Goal: Task Accomplishment & Management: Use online tool/utility

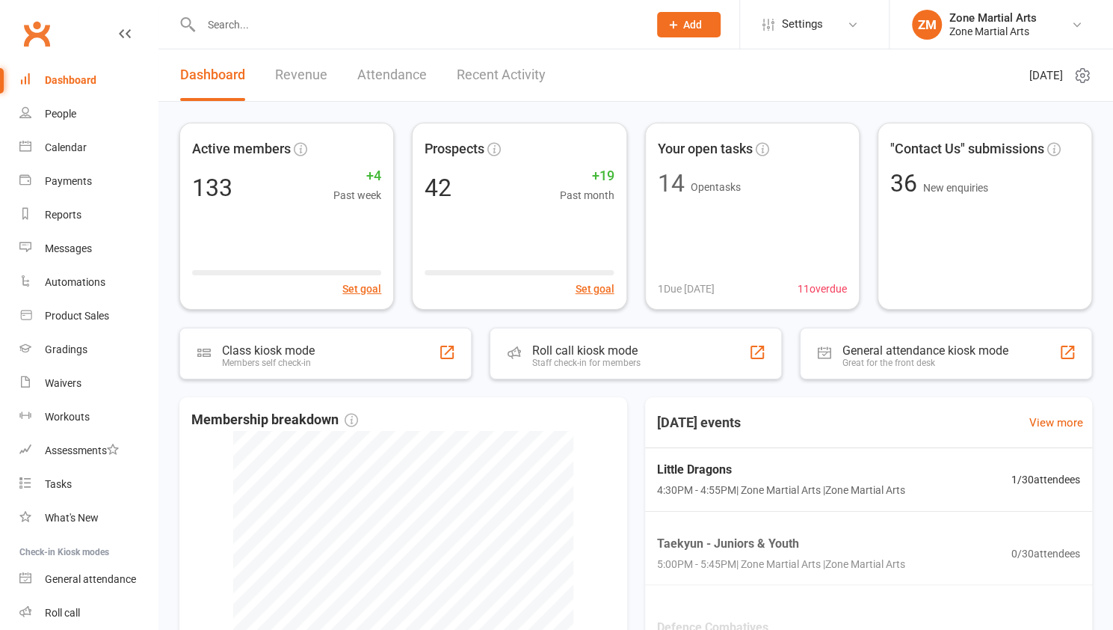
click at [280, 32] on input "text" at bounding box center [417, 24] width 441 height 21
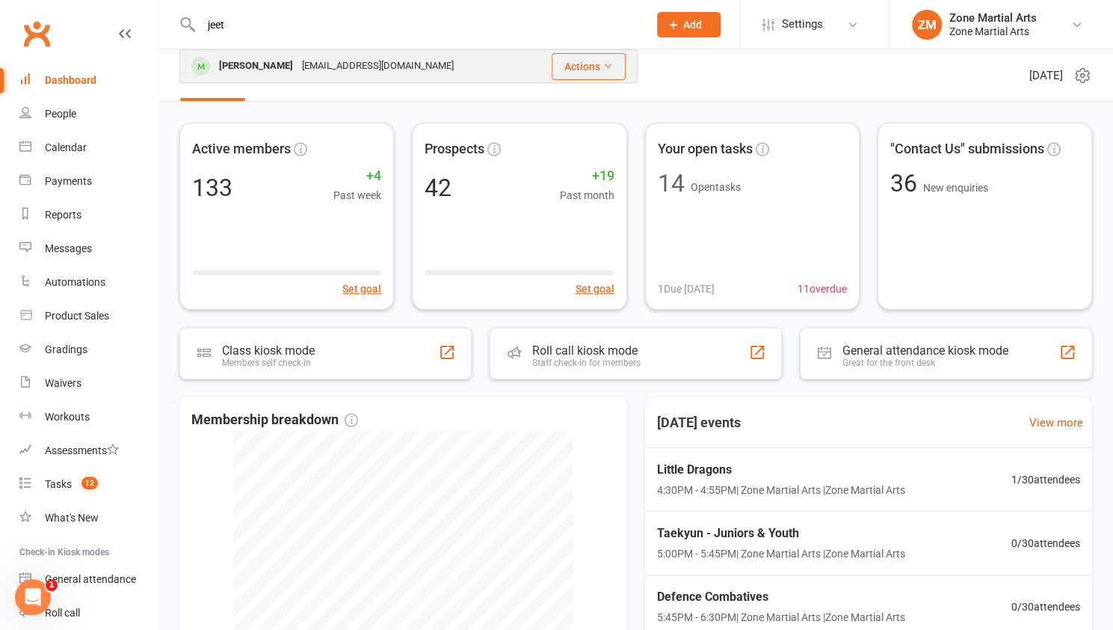
type input "jeet"
click at [269, 72] on div "JEET AHLUWALIA" at bounding box center [256, 66] width 83 height 22
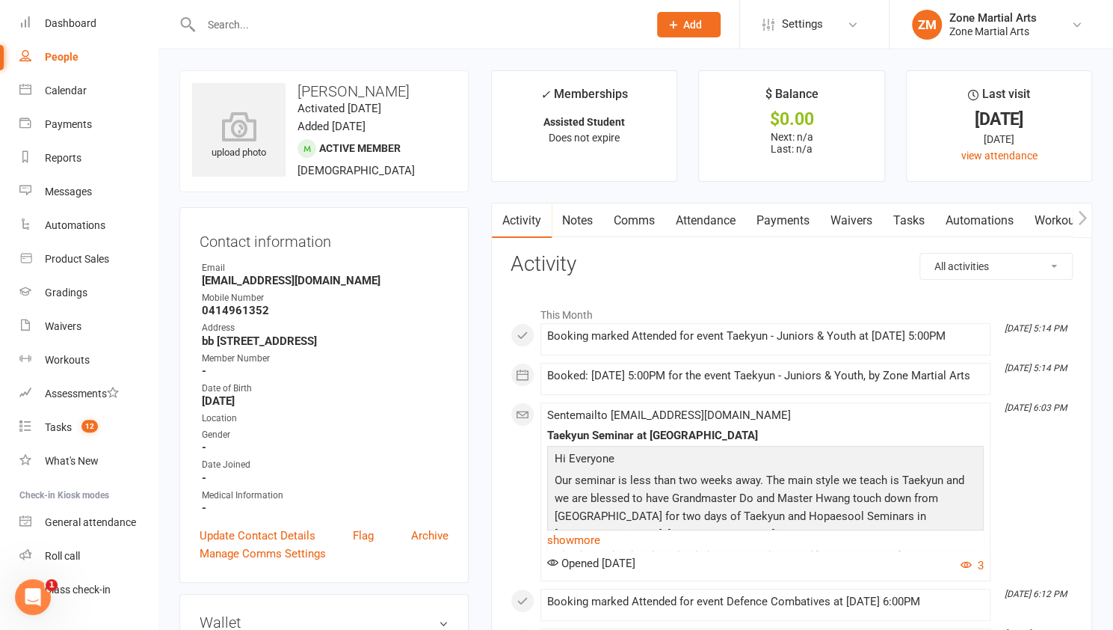
scroll to position [90, 0]
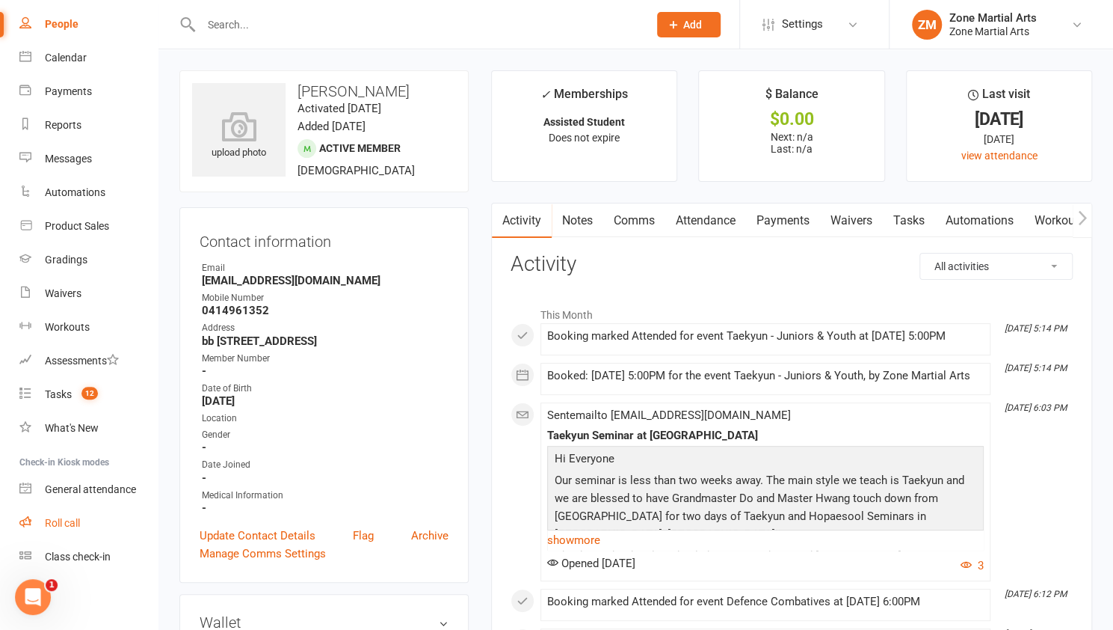
click at [57, 532] on link "Roll call" at bounding box center [88, 523] width 138 height 34
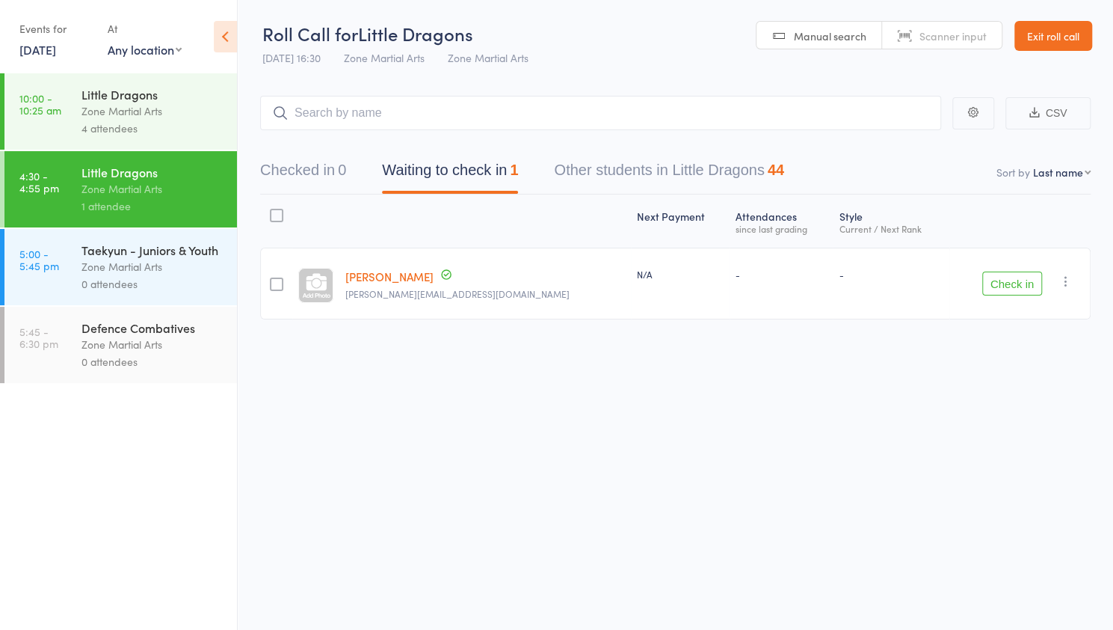
click at [1002, 293] on button "Check in" at bounding box center [1012, 283] width 60 height 24
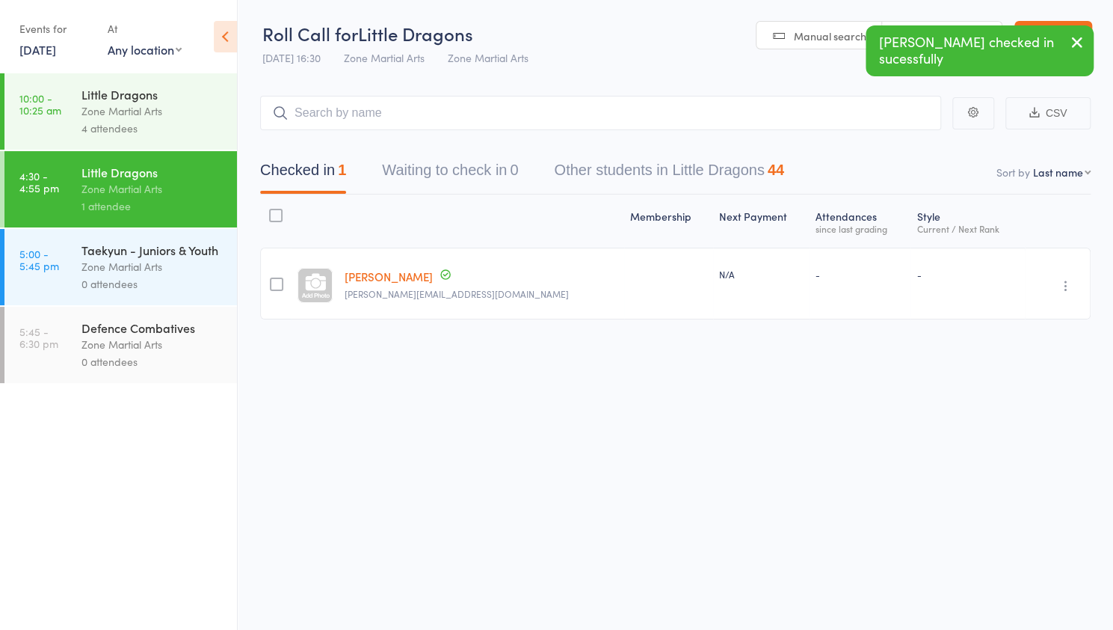
click at [372, 277] on link "[PERSON_NAME]" at bounding box center [389, 276] width 88 height 16
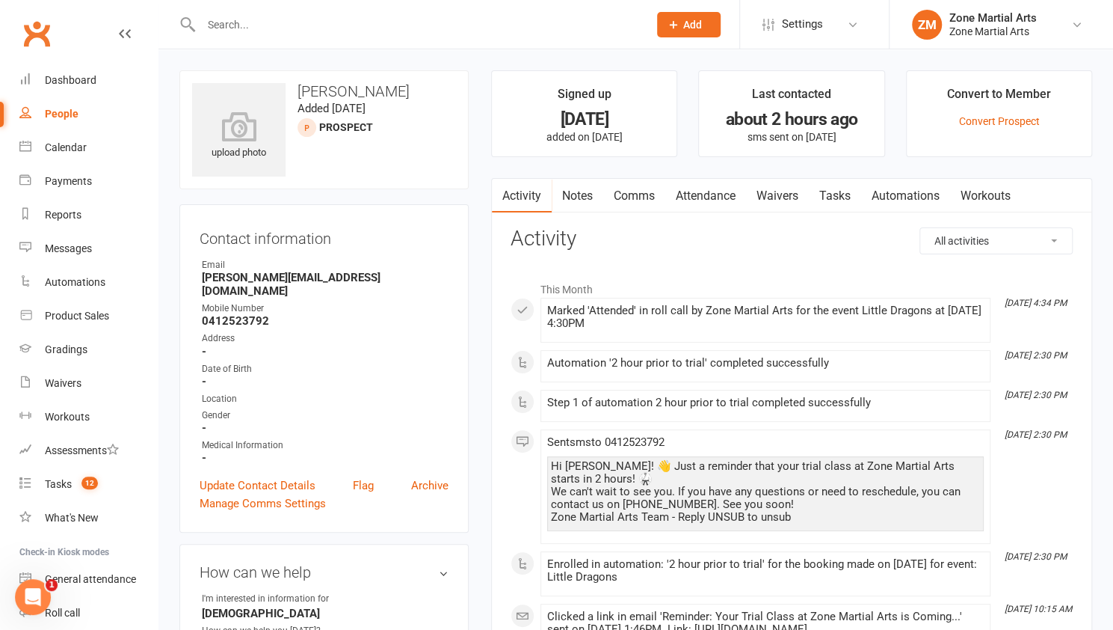
click at [777, 199] on link "Waivers" at bounding box center [777, 196] width 63 height 34
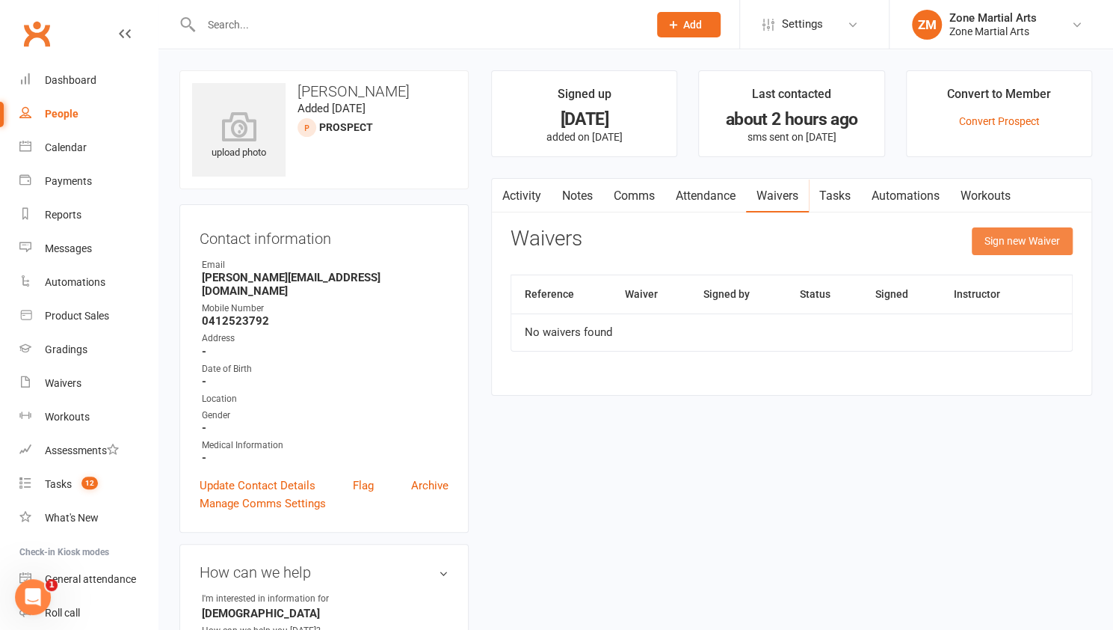
click at [1023, 241] on button "Sign new Waiver" at bounding box center [1022, 240] width 101 height 27
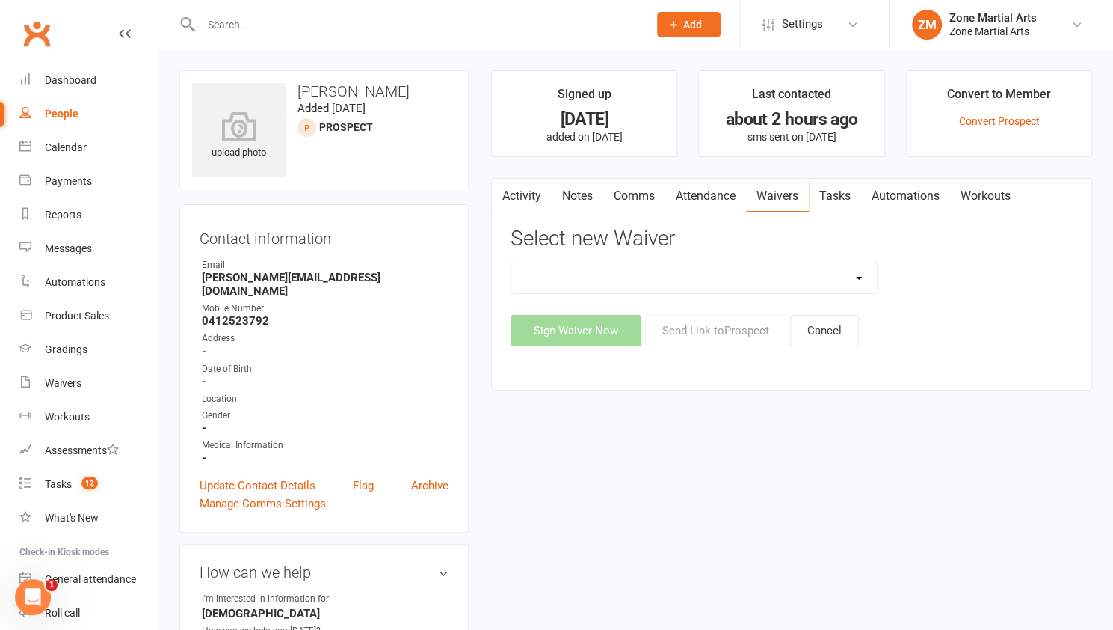
click at [851, 269] on select "Application Training Waiver New Direct Debit Authorisation New Student Waiver N…" at bounding box center [694, 278] width 366 height 30
select select "12991"
click at [511, 263] on select "Application Training Waiver New Direct Debit Authorisation New Student Waiver N…" at bounding box center [694, 278] width 366 height 30
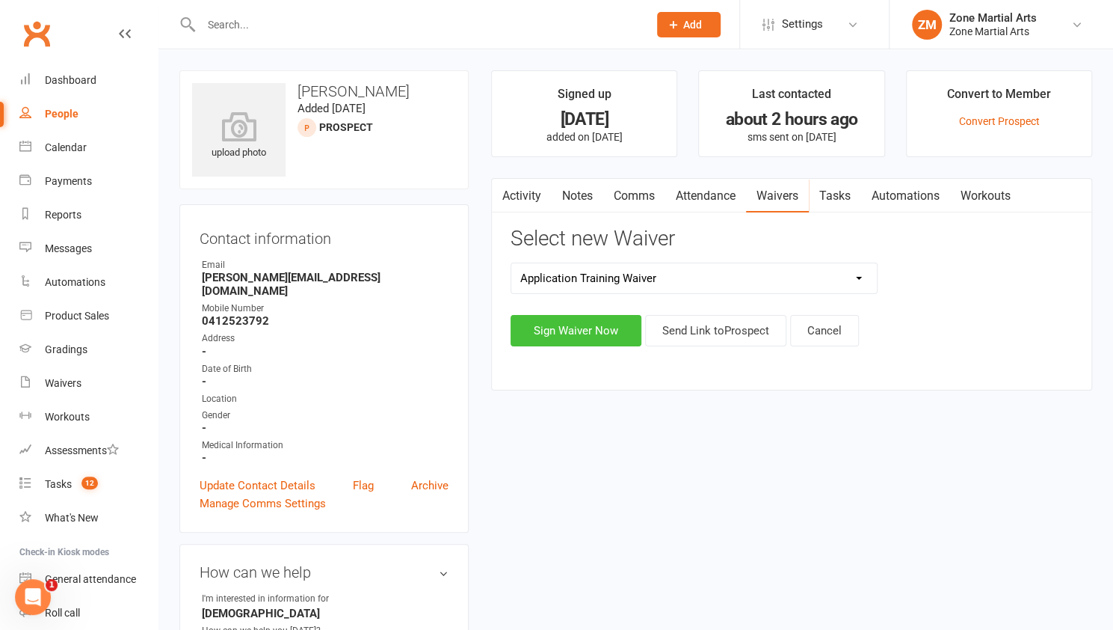
click at [605, 341] on button "Sign Waiver Now" at bounding box center [576, 330] width 131 height 31
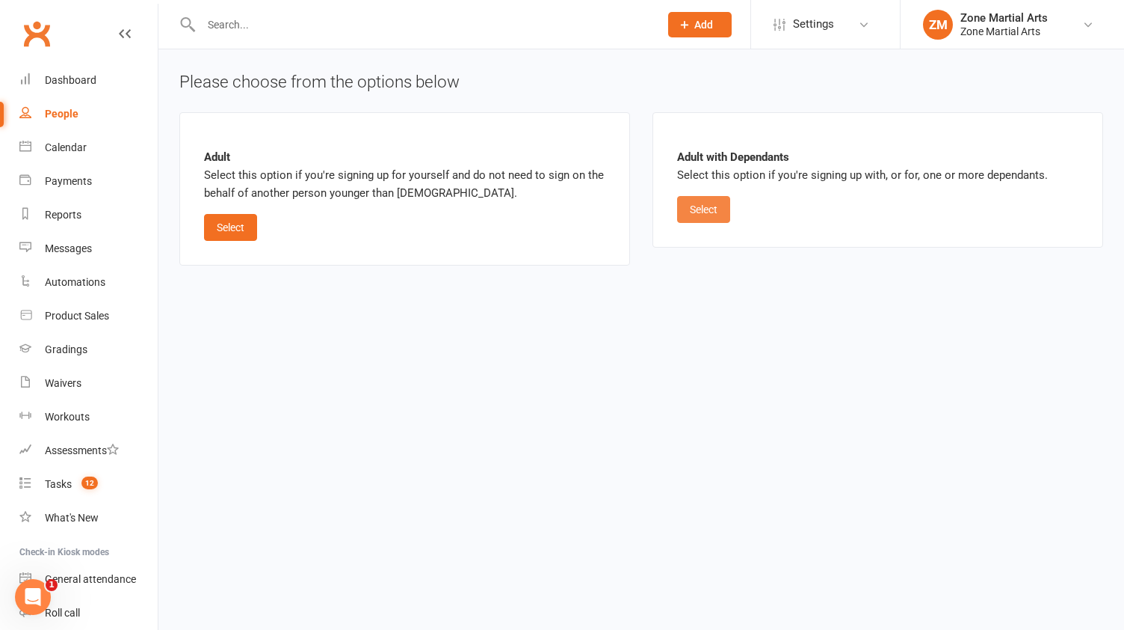
click at [699, 202] on button "Select" at bounding box center [703, 209] width 53 height 27
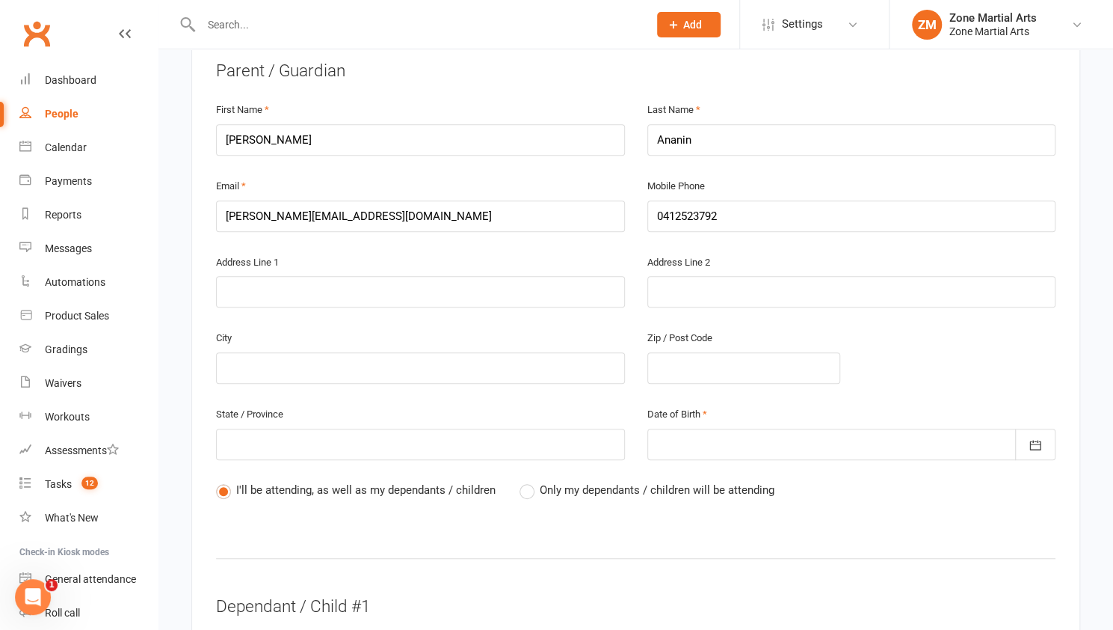
scroll to position [348, 0]
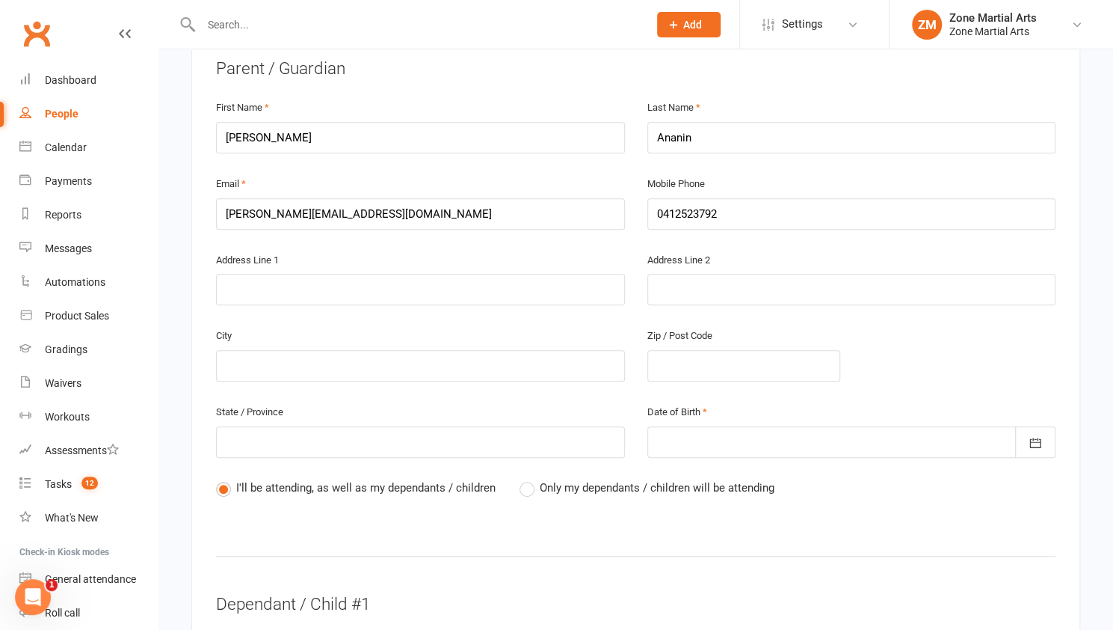
click at [523, 479] on label "Only my dependants / children will be attending" at bounding box center [647, 488] width 255 height 18
click at [523, 479] on input "Only my dependants / children will be attending" at bounding box center [525, 479] width 10 height 0
click at [652, 426] on div at bounding box center [851, 441] width 409 height 31
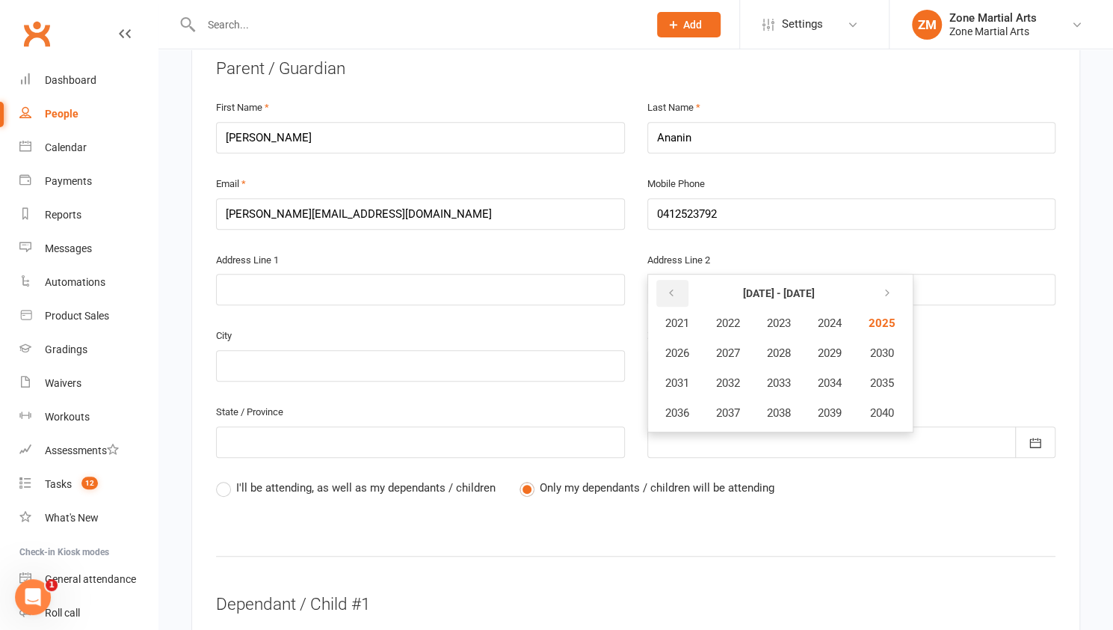
click at [667, 287] on icon "button" at bounding box center [671, 293] width 10 height 12
click at [887, 287] on icon "button" at bounding box center [884, 293] width 10 height 12
click at [686, 369] on button "1991" at bounding box center [677, 383] width 49 height 28
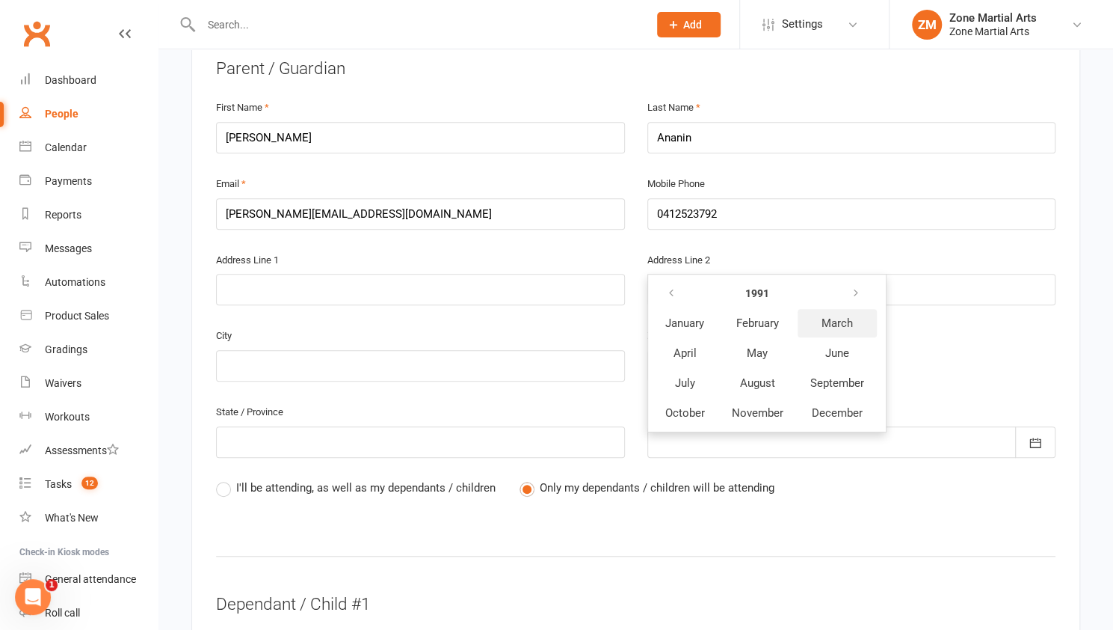
click at [822, 316] on span "March" at bounding box center [837, 322] width 31 height 13
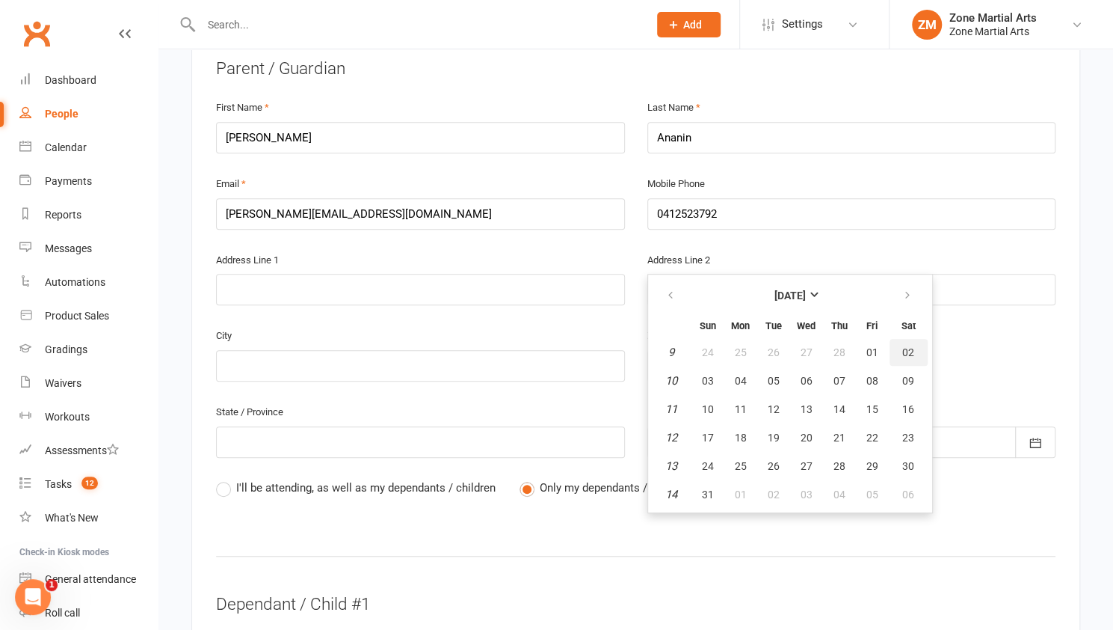
click at [899, 339] on button "02" at bounding box center [909, 352] width 38 height 27
type input "02 Mar 1991"
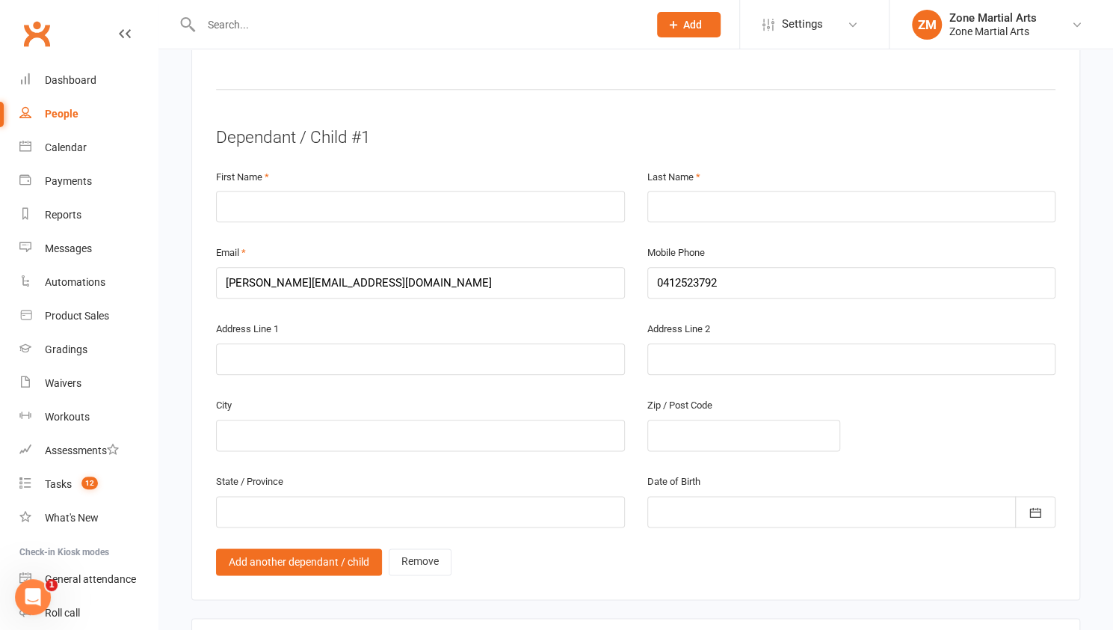
scroll to position [816, 0]
click at [422, 190] on input "text" at bounding box center [420, 205] width 409 height 31
type input "Harvery"
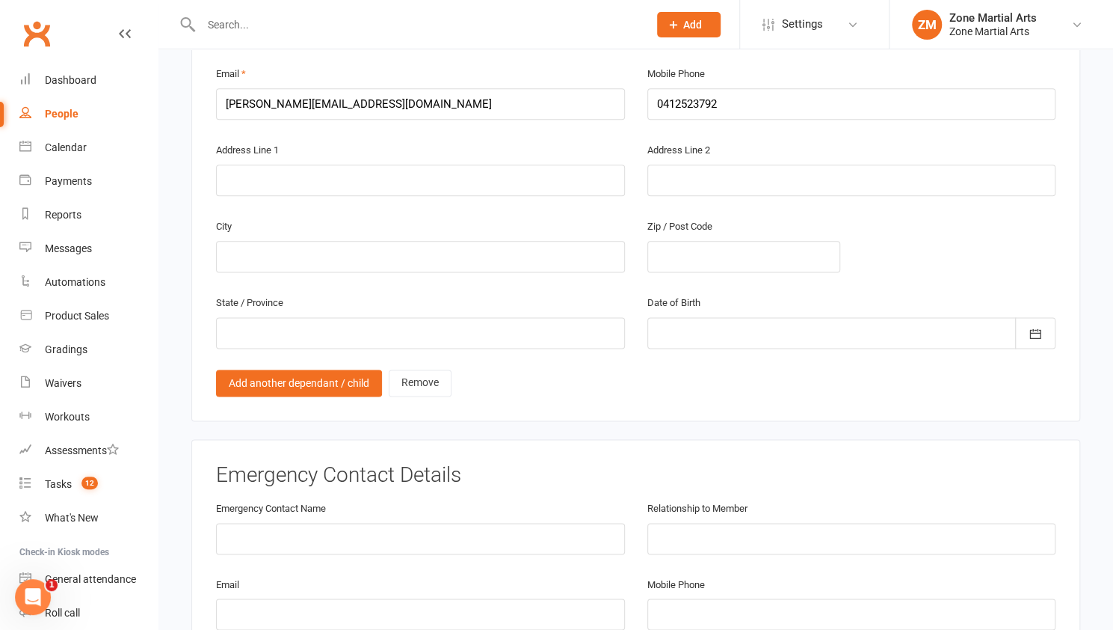
scroll to position [995, 0]
type input "Ananin"
click at [351, 368] on link "Add another dependant / child" at bounding box center [299, 381] width 166 height 27
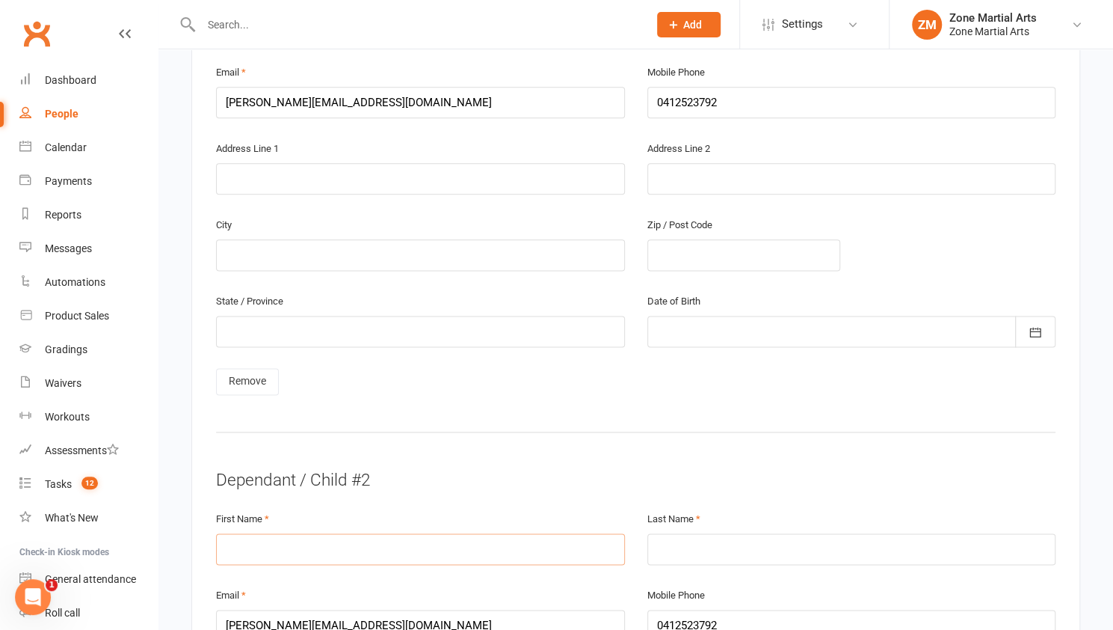
click at [306, 533] on input "text" at bounding box center [420, 548] width 409 height 31
type input "Harper"
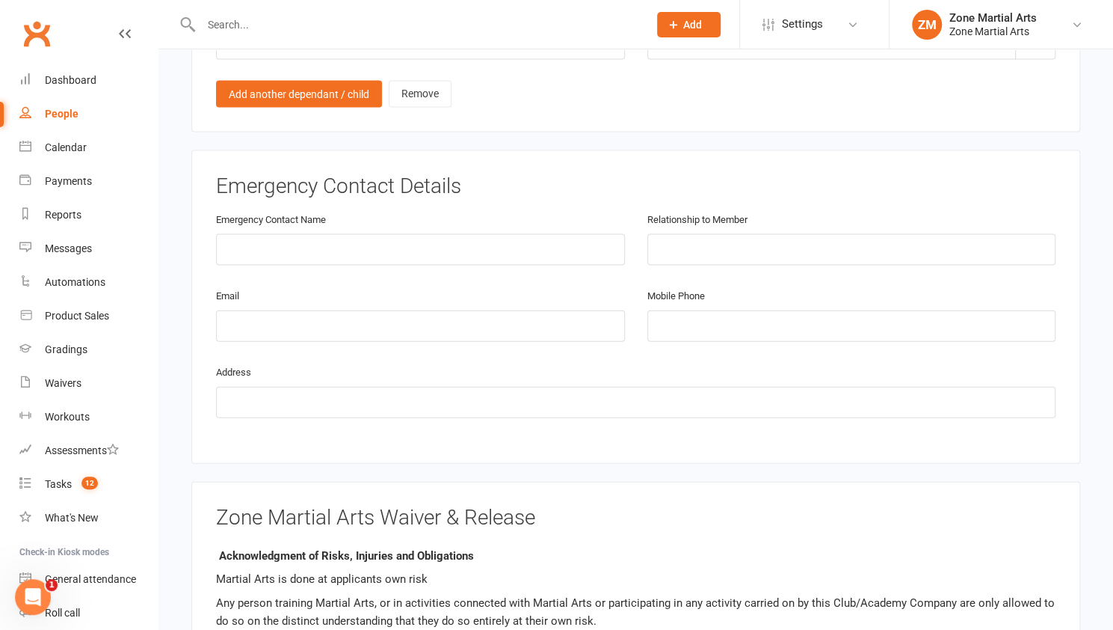
scroll to position [1806, 0]
type input "Ananin"
click at [288, 232] on input "text" at bounding box center [420, 247] width 409 height 31
type input "peter"
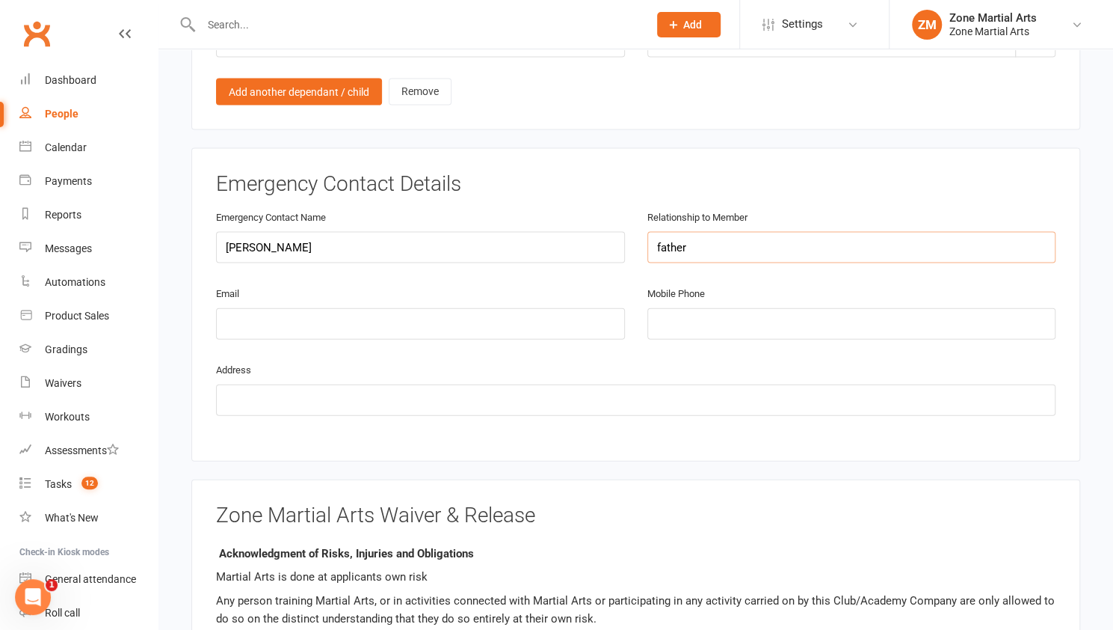
type input "father"
click at [277, 284] on div "Email" at bounding box center [420, 311] width 409 height 55
click at [276, 308] on input "email" at bounding box center [420, 323] width 409 height 31
type input "peter.ananin1@gmail.com"
click at [669, 308] on input "tel" at bounding box center [851, 323] width 409 height 31
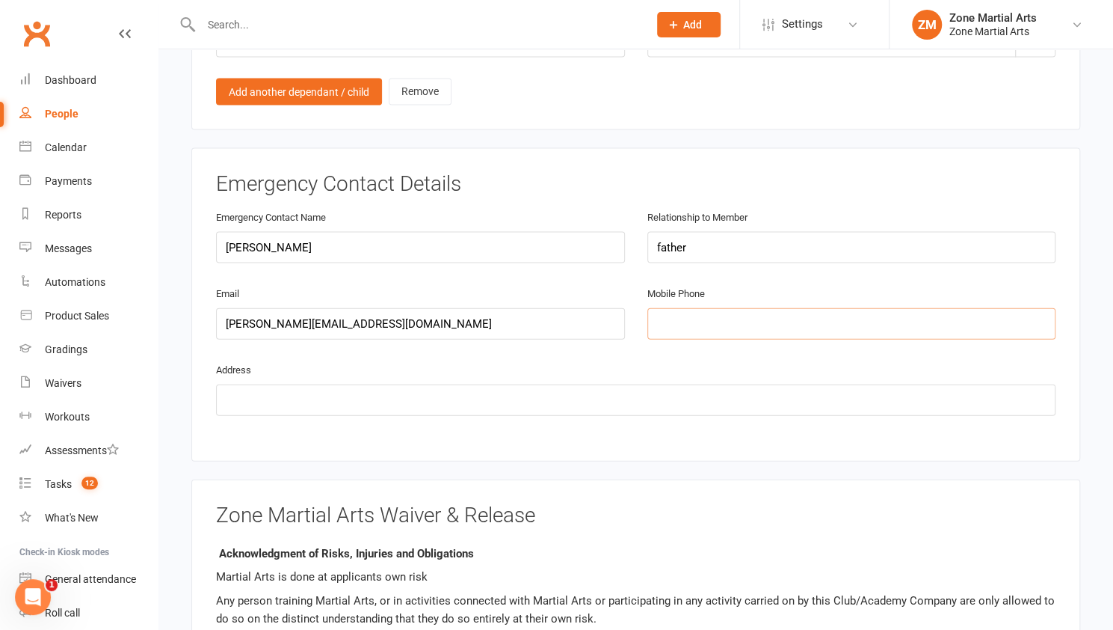
click at [669, 308] on input "tel" at bounding box center [851, 323] width 409 height 31
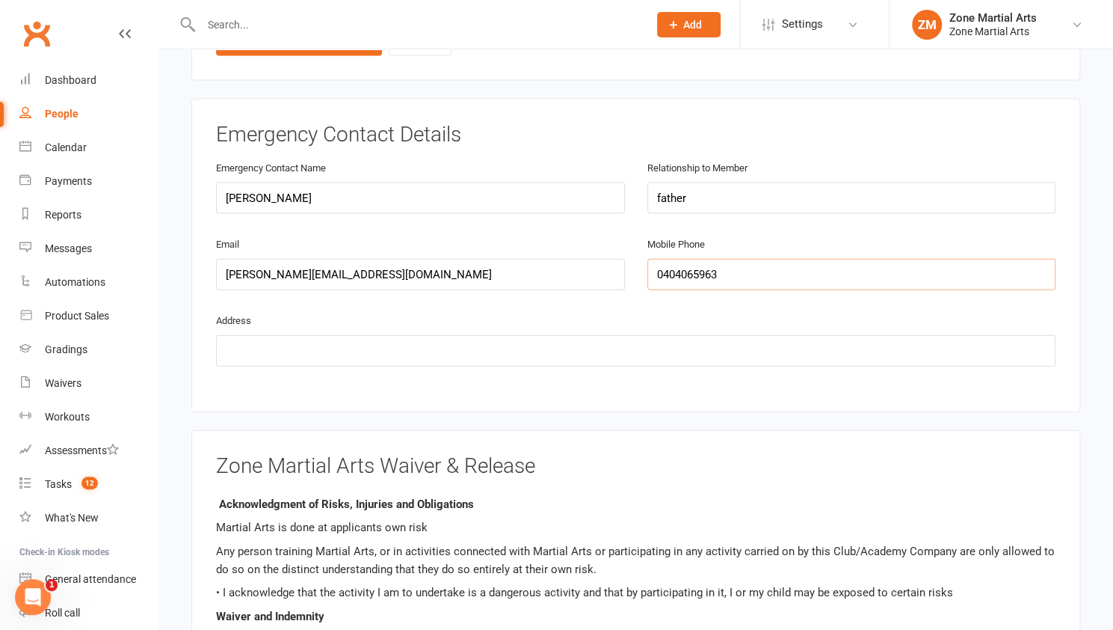
scroll to position [1856, 0]
type input "0404065963"
click at [501, 334] on input "text" at bounding box center [636, 349] width 840 height 31
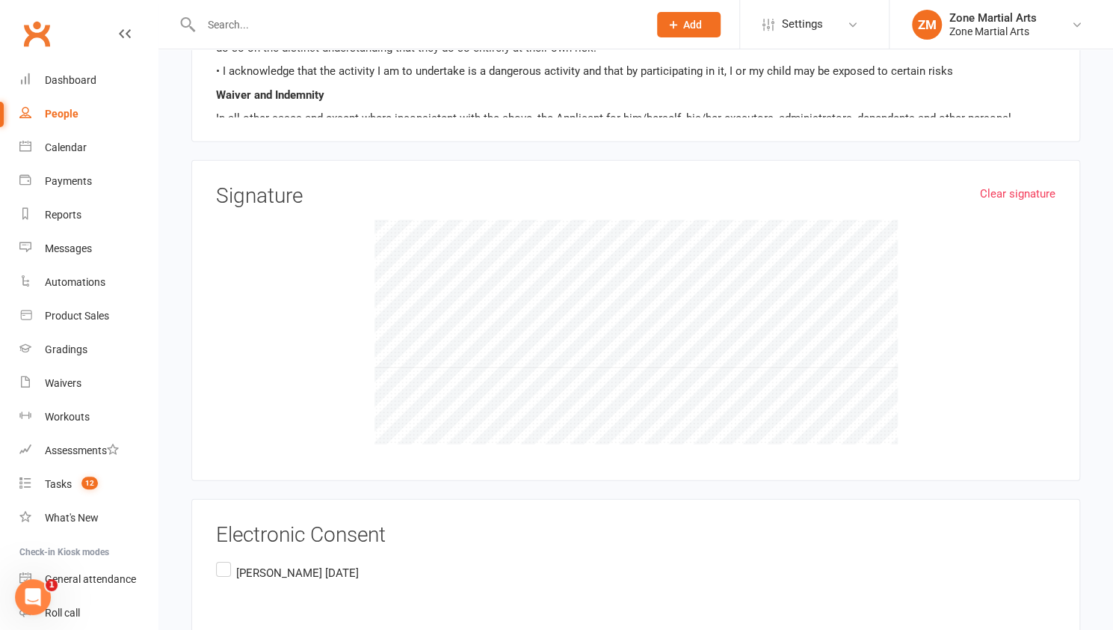
scroll to position [2384, 0]
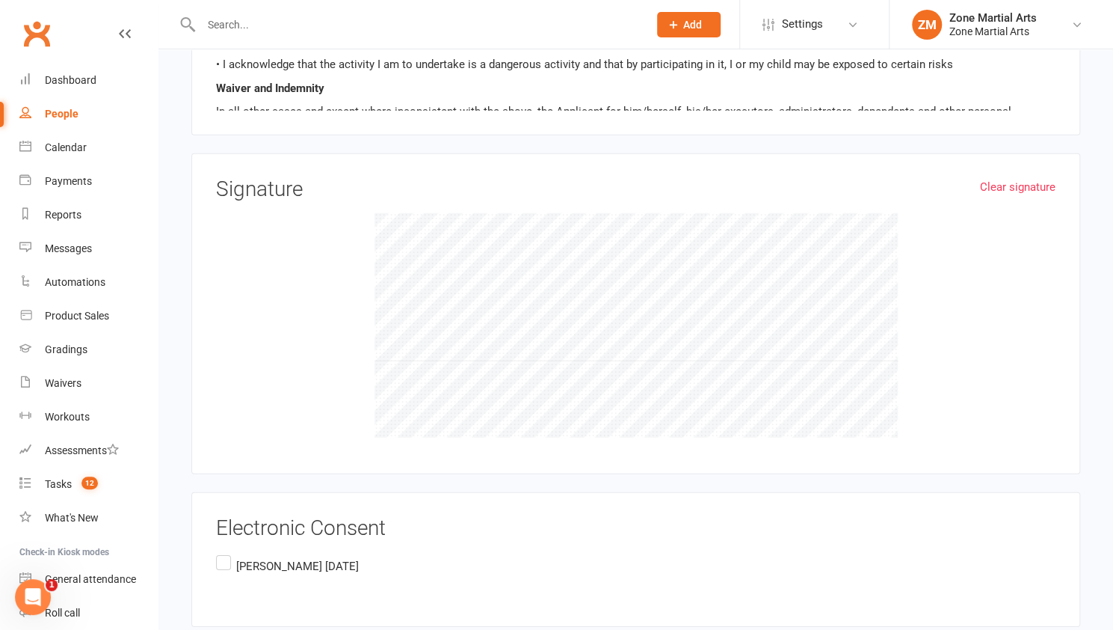
type input "13 robinson st cronulla"
click at [220, 552] on label "siobhan Ananin August 14th 2025" at bounding box center [287, 566] width 143 height 29
click at [220, 552] on input "siobhan Ananin August 14th 2025" at bounding box center [221, 552] width 10 height 0
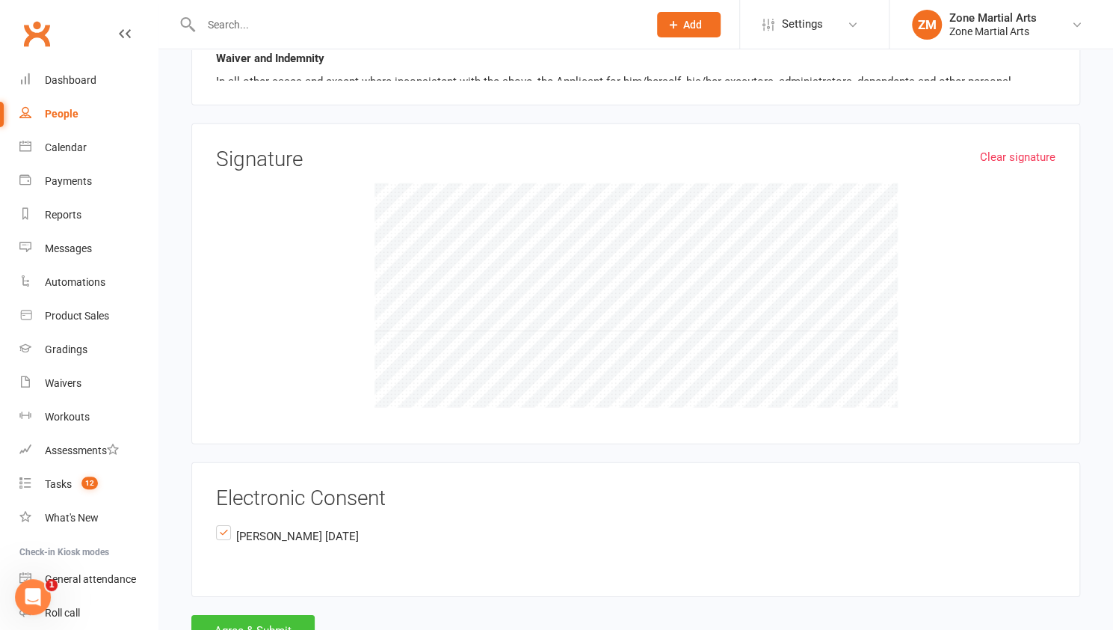
click at [247, 615] on button "Agree & Submit" at bounding box center [252, 630] width 123 height 31
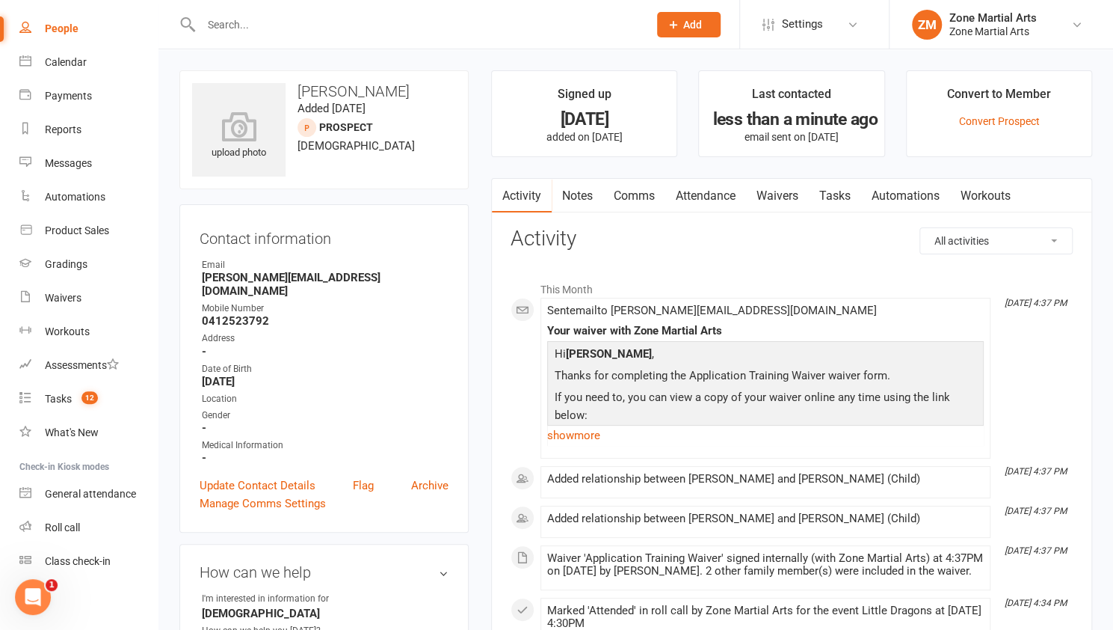
scroll to position [90, 0]
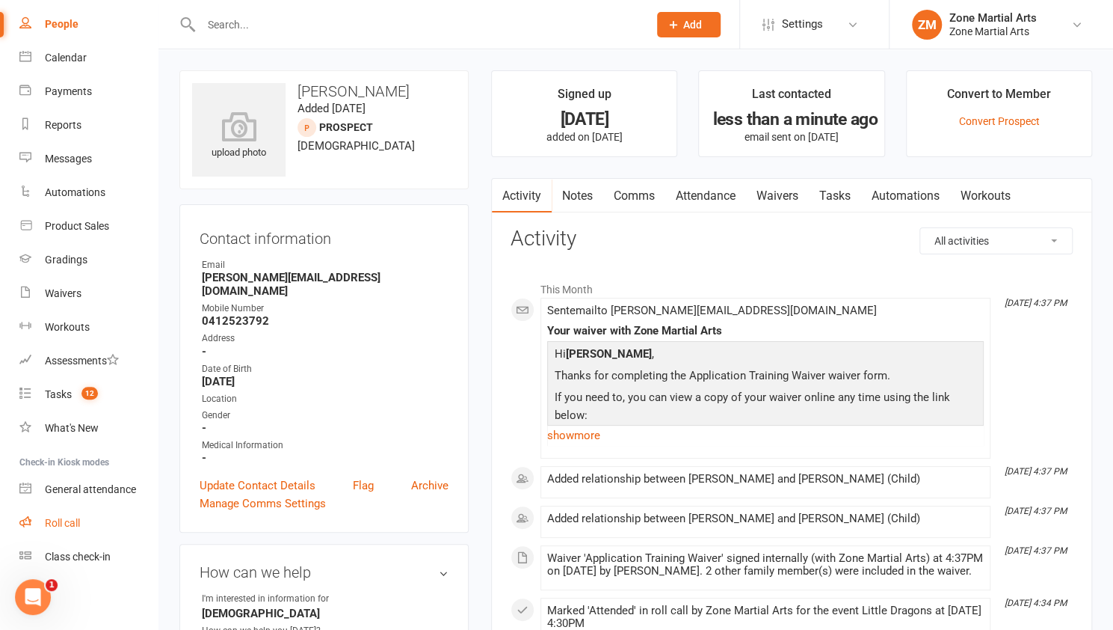
click at [72, 525] on div "Roll call" at bounding box center [62, 523] width 35 height 12
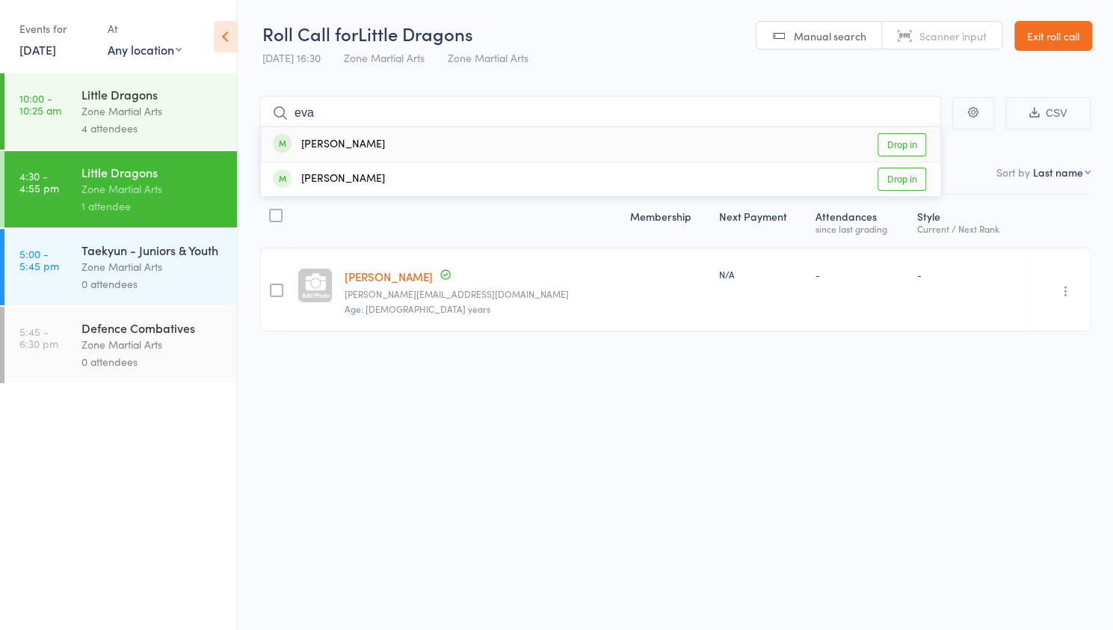
type input "eva"
click at [365, 150] on div "[PERSON_NAME] Drop in" at bounding box center [601, 144] width 680 height 34
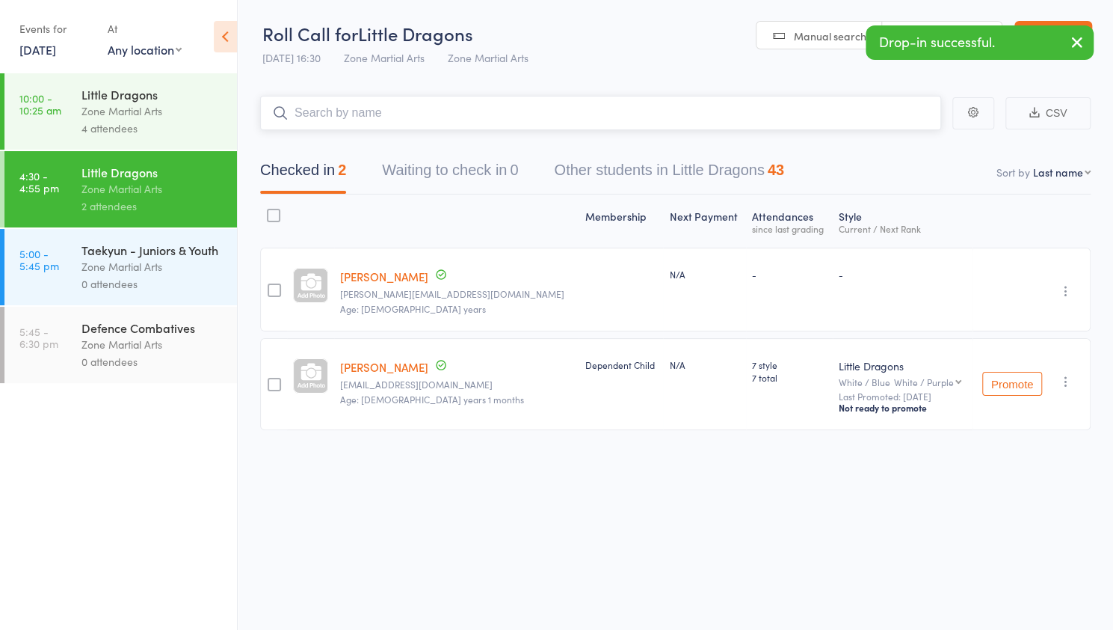
click at [322, 117] on input "search" at bounding box center [600, 113] width 681 height 34
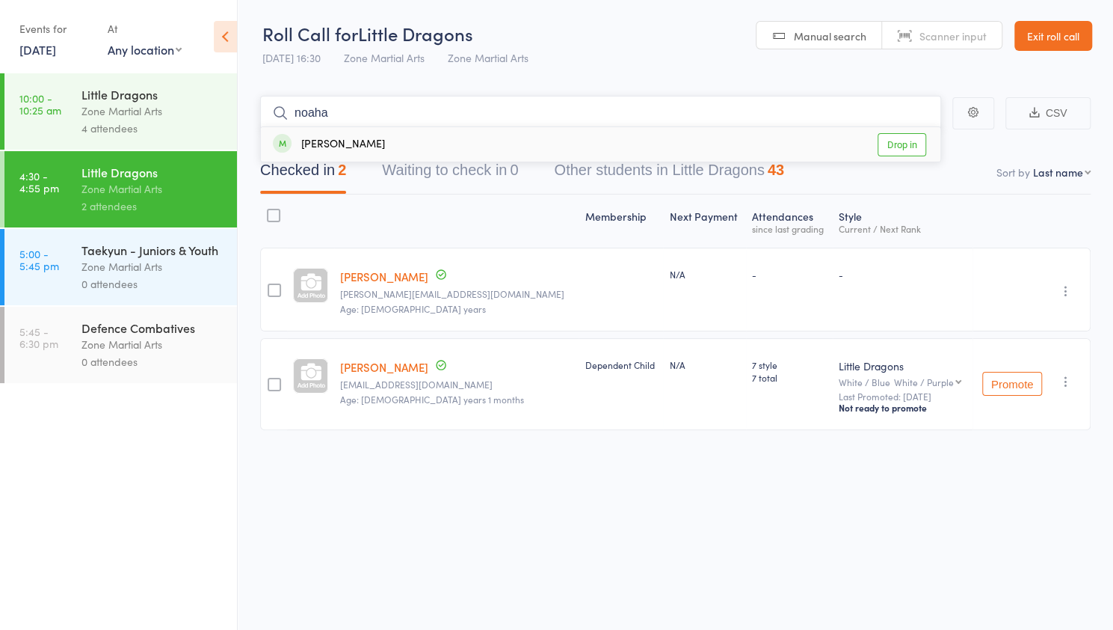
type input "noaha"
click at [368, 135] on div "[PERSON_NAME] Drop in" at bounding box center [601, 144] width 680 height 34
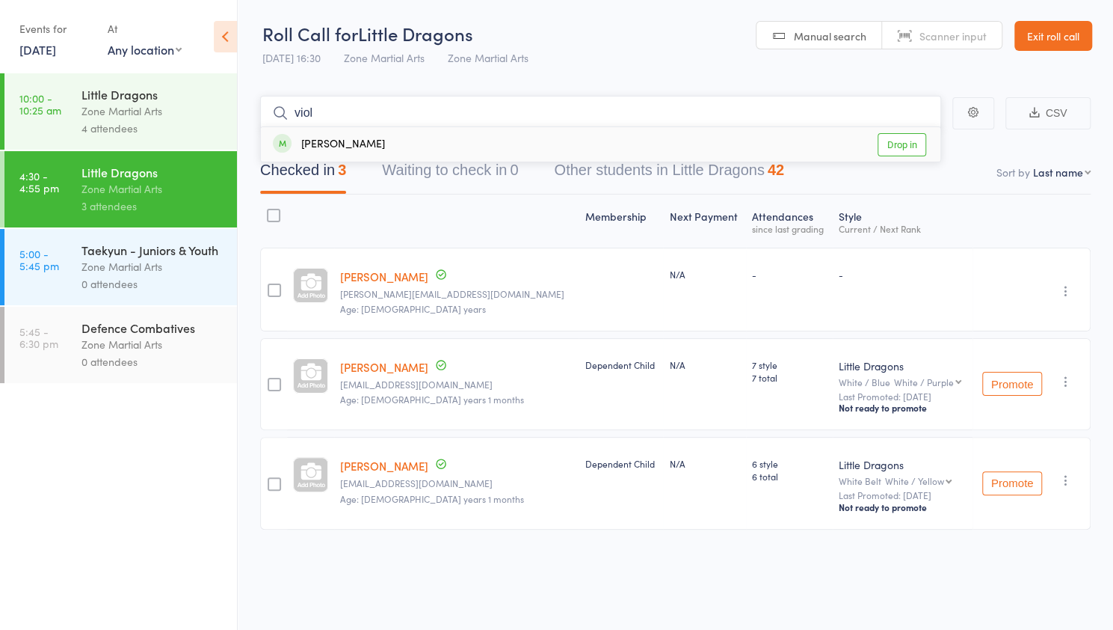
type input "viol"
click at [363, 142] on div "[PERSON_NAME]" at bounding box center [329, 144] width 112 height 17
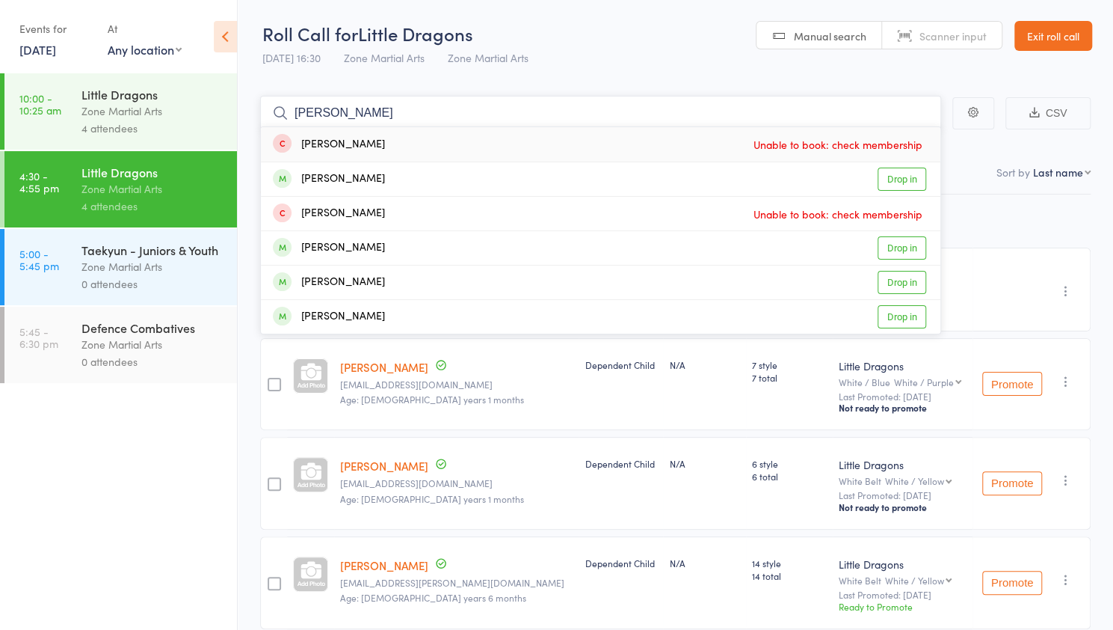
type input "[PERSON_NAME]"
click at [388, 188] on div "[PERSON_NAME] Drop in" at bounding box center [601, 179] width 680 height 34
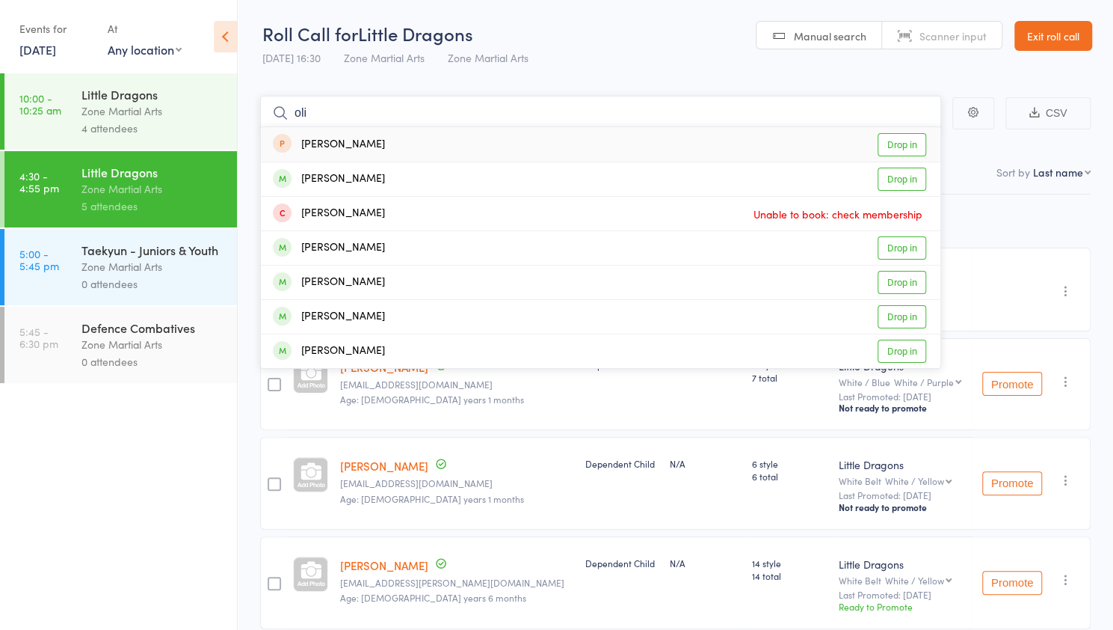
type input "oli"
click at [129, 508] on ul "10:00 - 10:25 am Little Dragons Zone Martial Arts 4 attendees 4:30 - 4:55 pm Li…" at bounding box center [118, 351] width 237 height 556
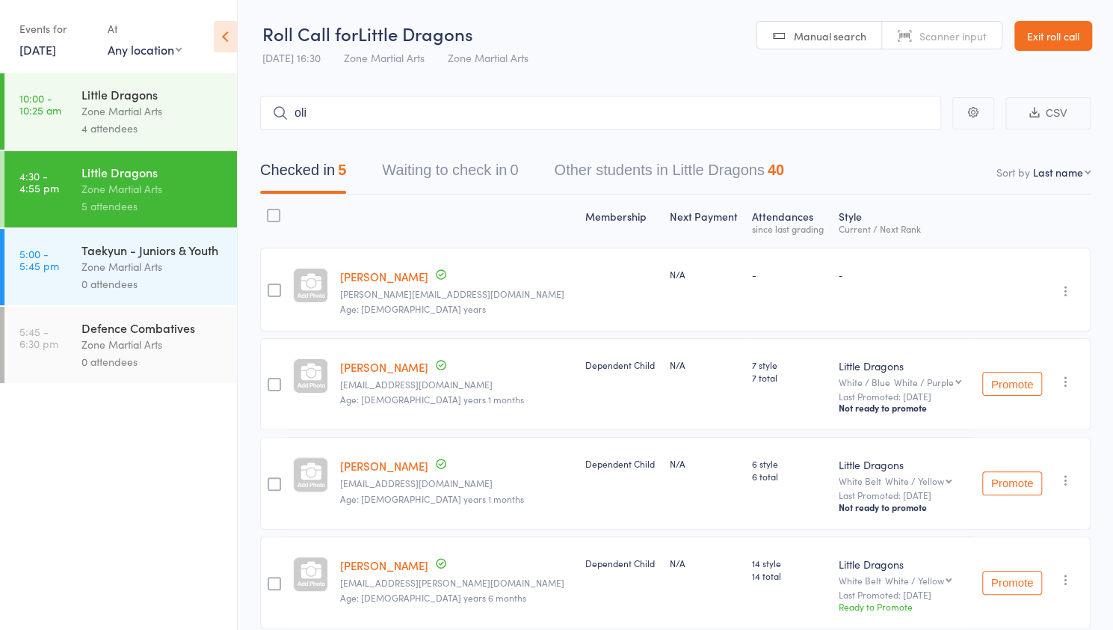
click at [742, 178] on button "Other students in Little Dragons 40" at bounding box center [669, 174] width 230 height 40
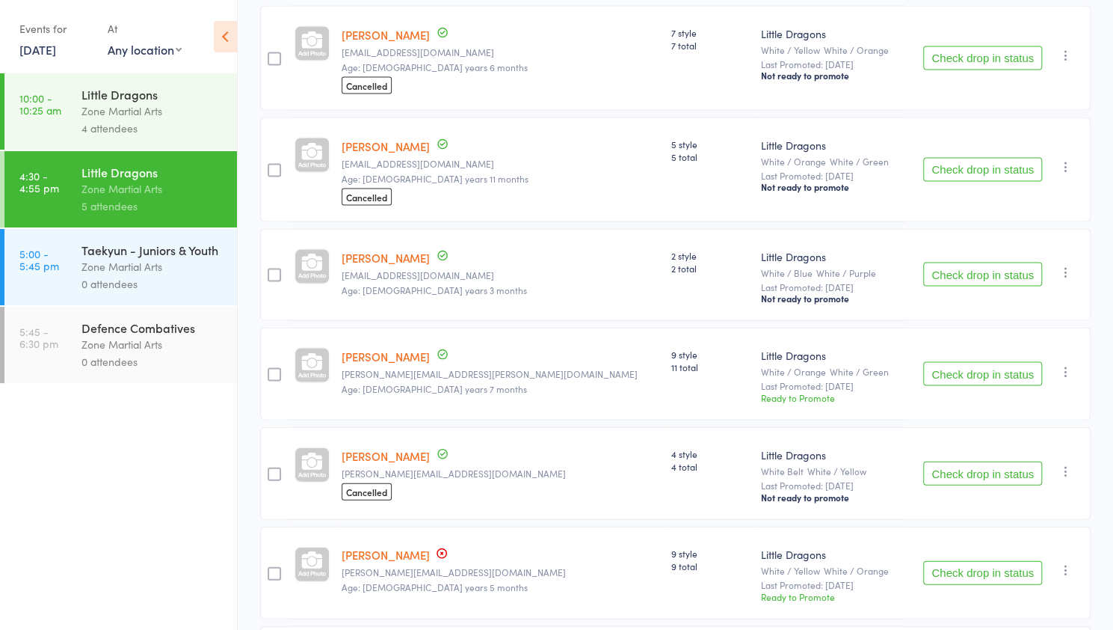
scroll to position [1676, 0]
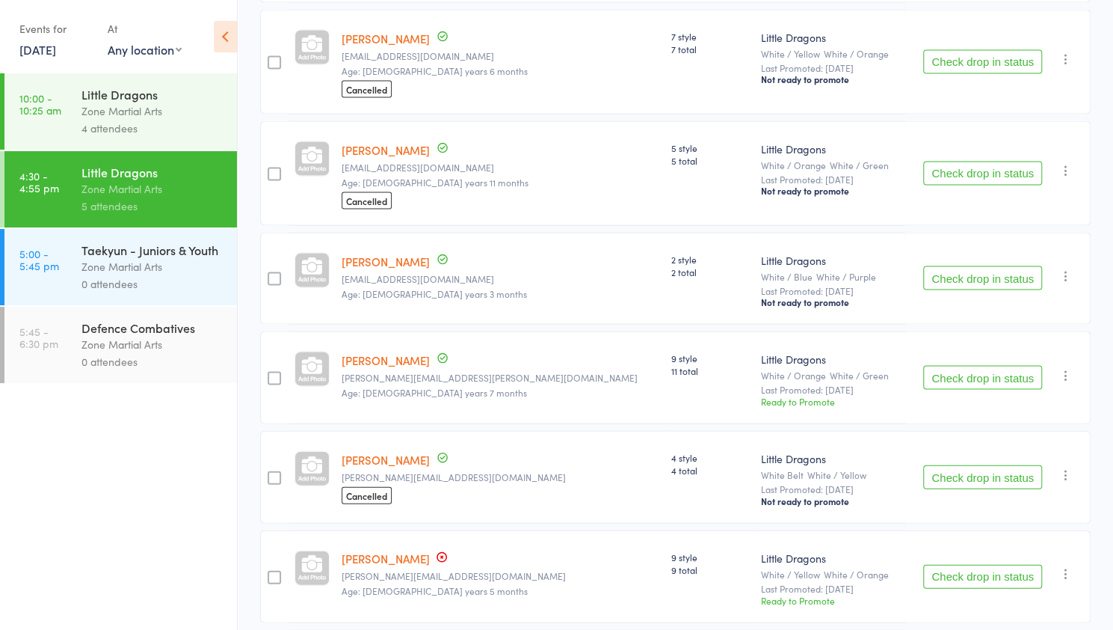
click at [277, 372] on div at bounding box center [274, 378] width 13 height 13
click at [271, 374] on input "checkbox" at bounding box center [271, 374] width 0 height 0
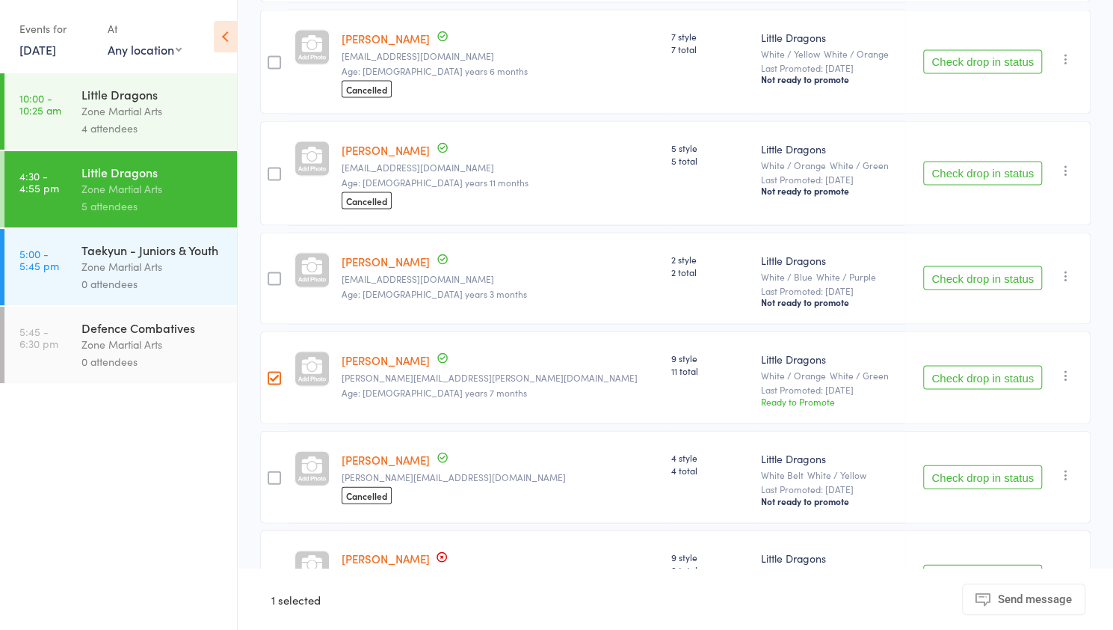
click at [104, 507] on ul "10:00 - 10:25 am Little Dragons Zone Martial Arts 4 attendees 4:30 - 4:55 pm Li…" at bounding box center [118, 351] width 237 height 556
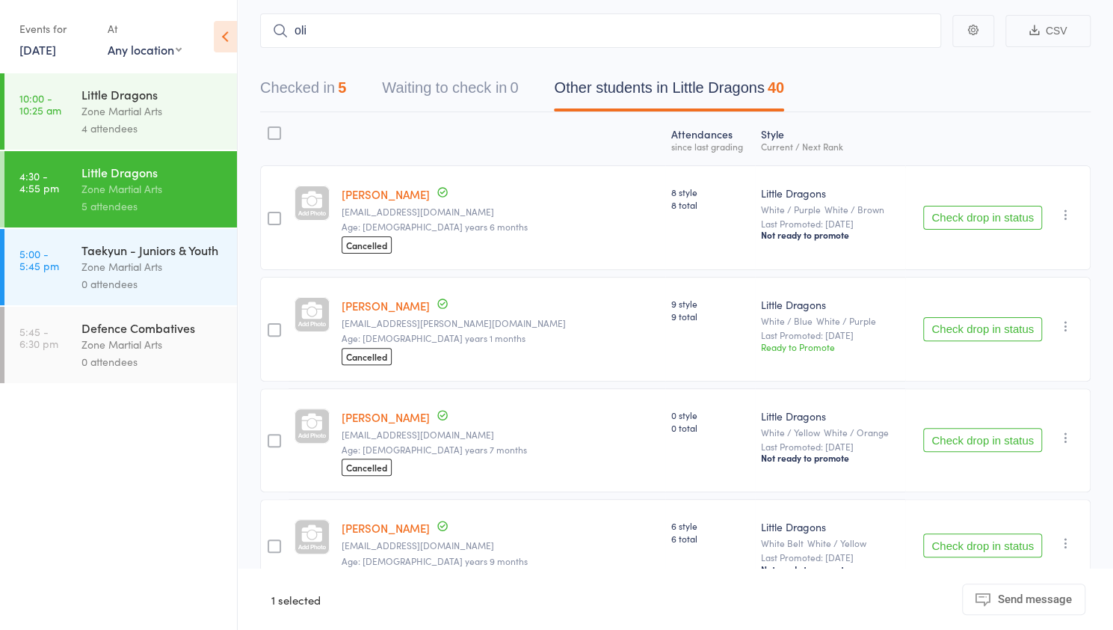
scroll to position [81, 0]
